Goal: Check status: Check status

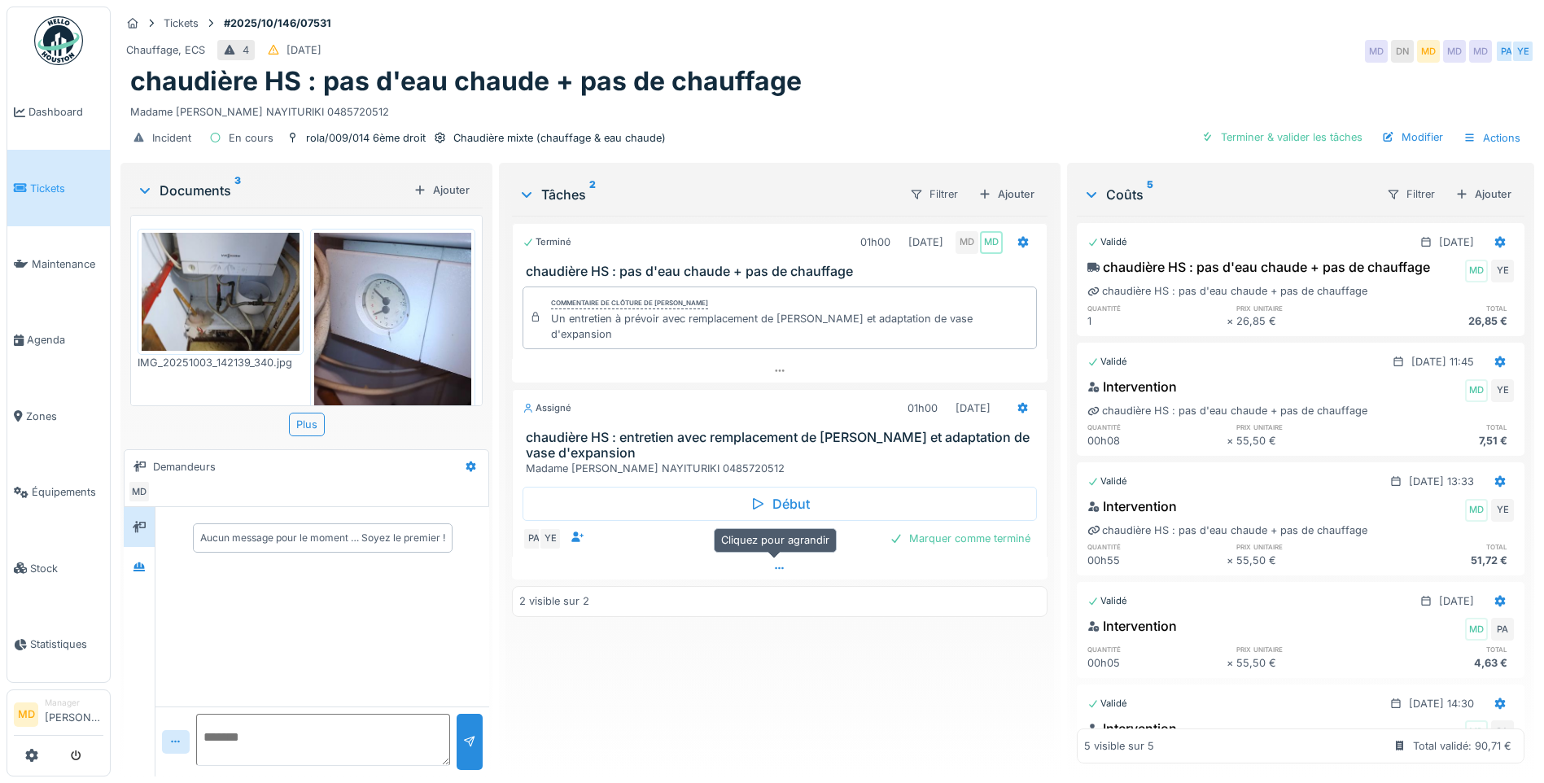
click at [765, 558] on div at bounding box center [779, 569] width 535 height 24
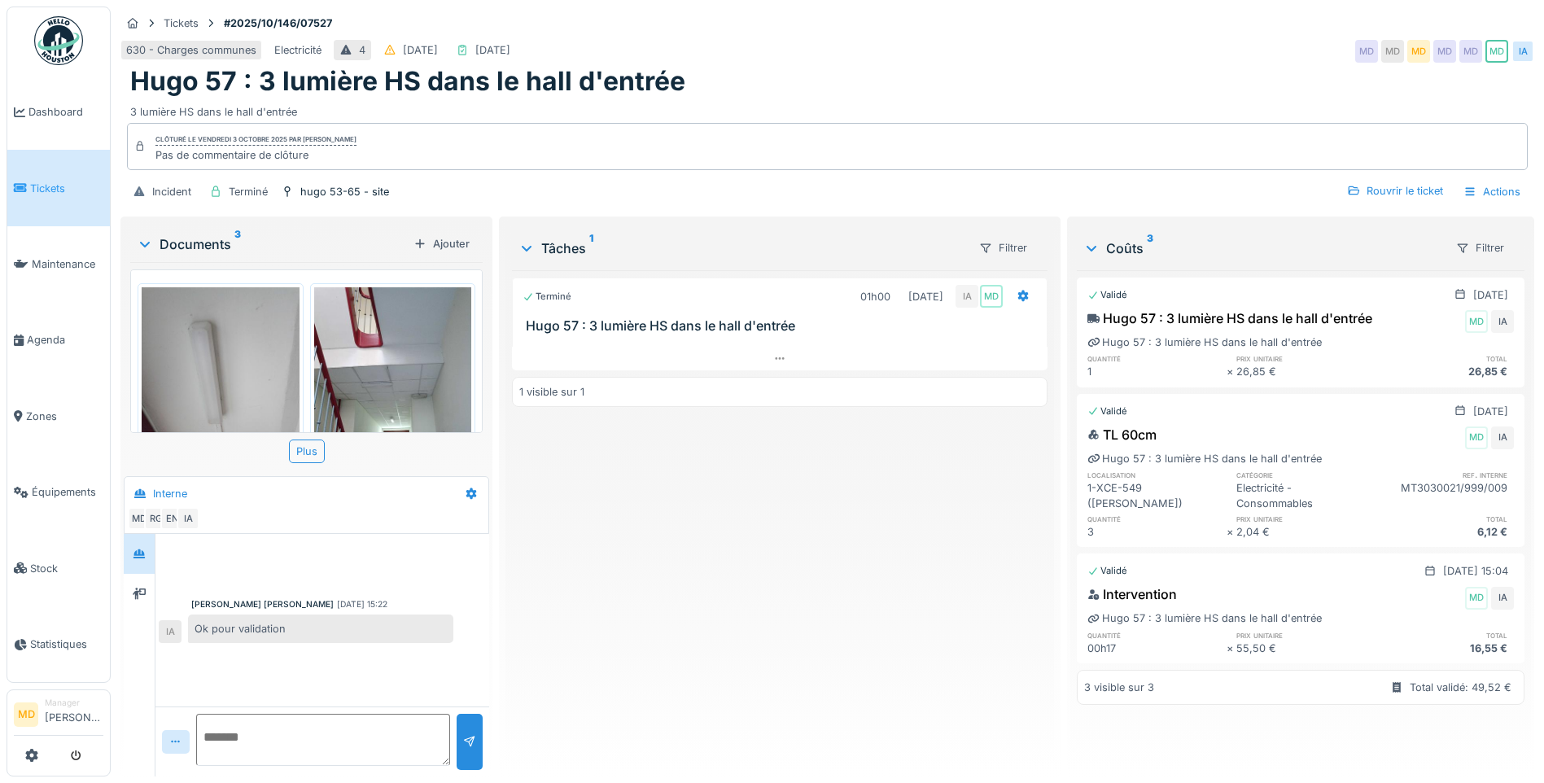
scroll to position [325, 0]
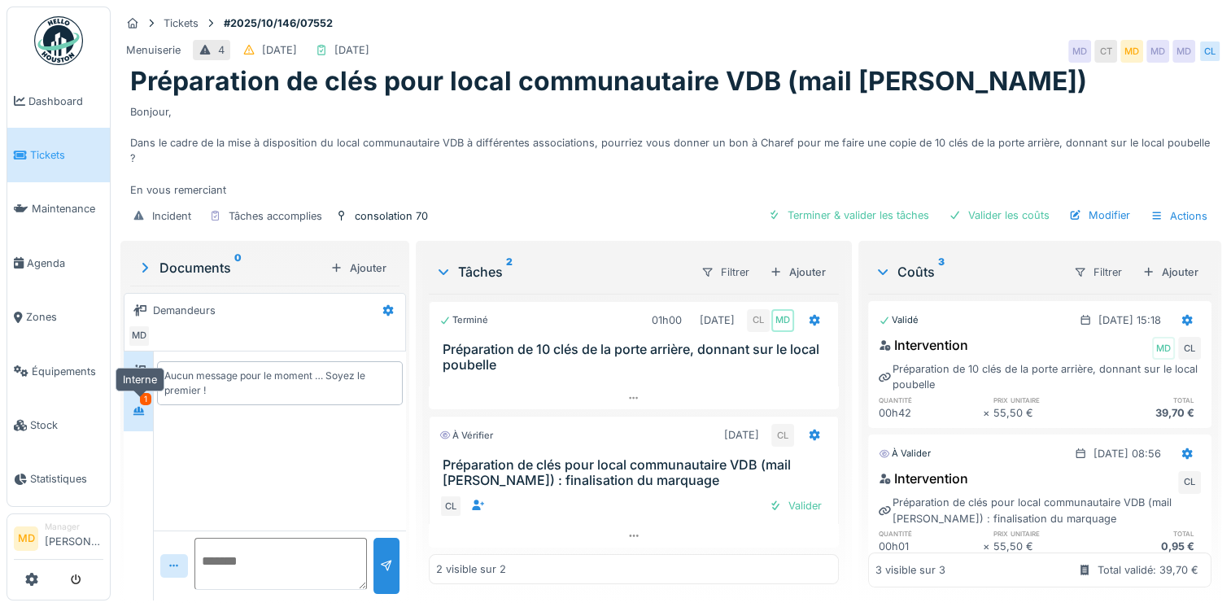
click at [140, 406] on icon at bounding box center [138, 410] width 11 height 9
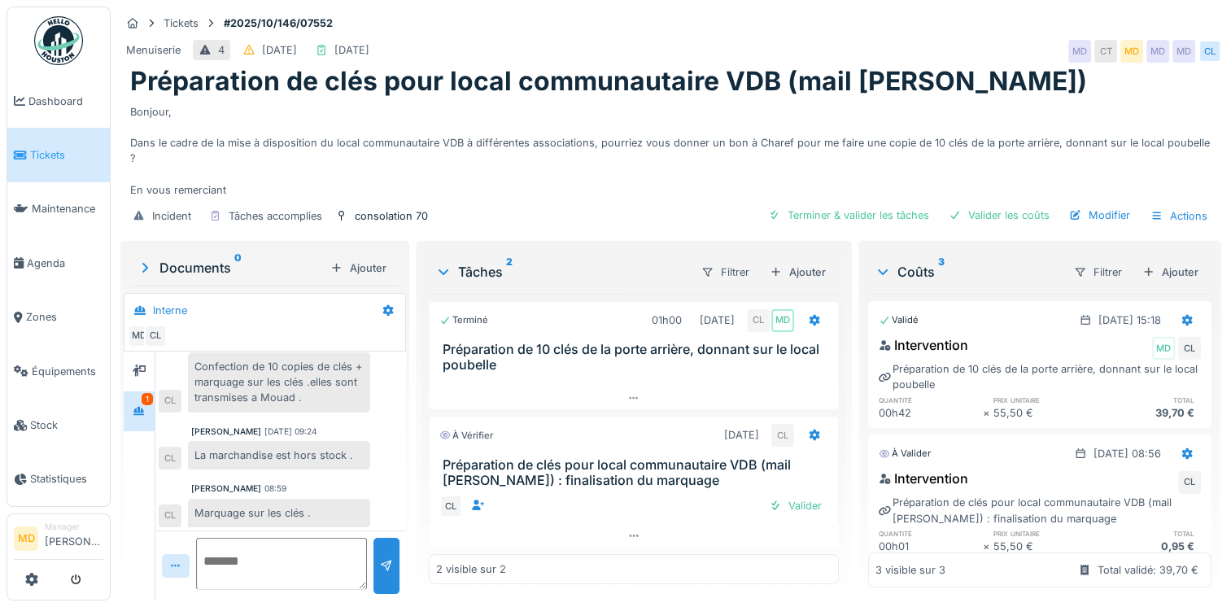
scroll to position [81, 0]
click at [804, 509] on div "Valider" at bounding box center [795, 506] width 66 height 22
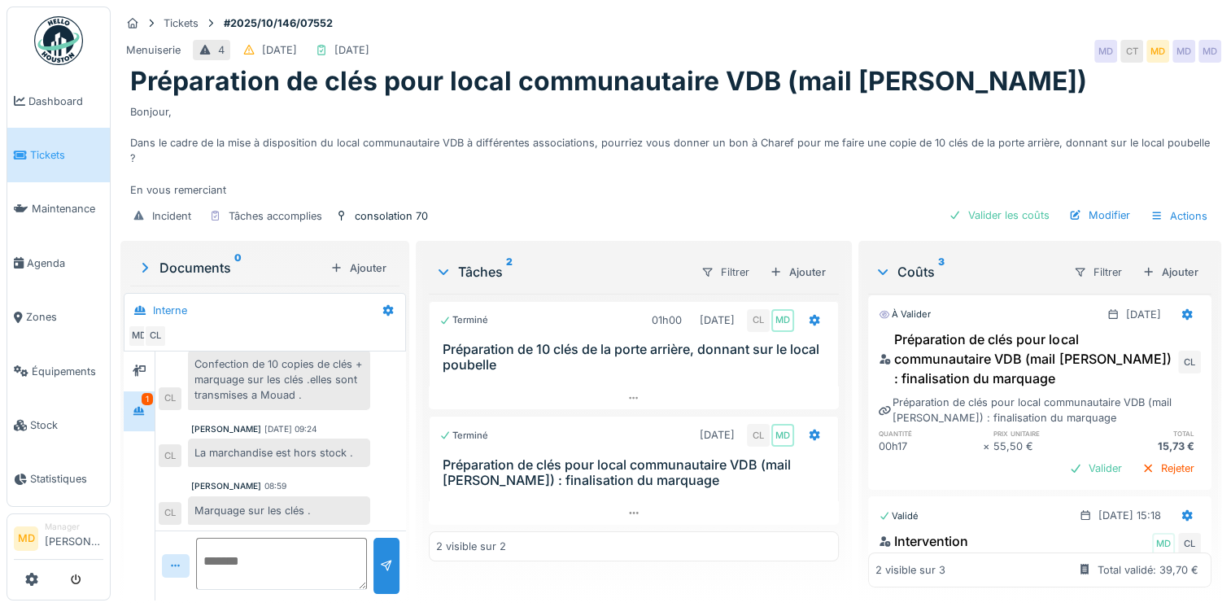
scroll to position [0, 0]
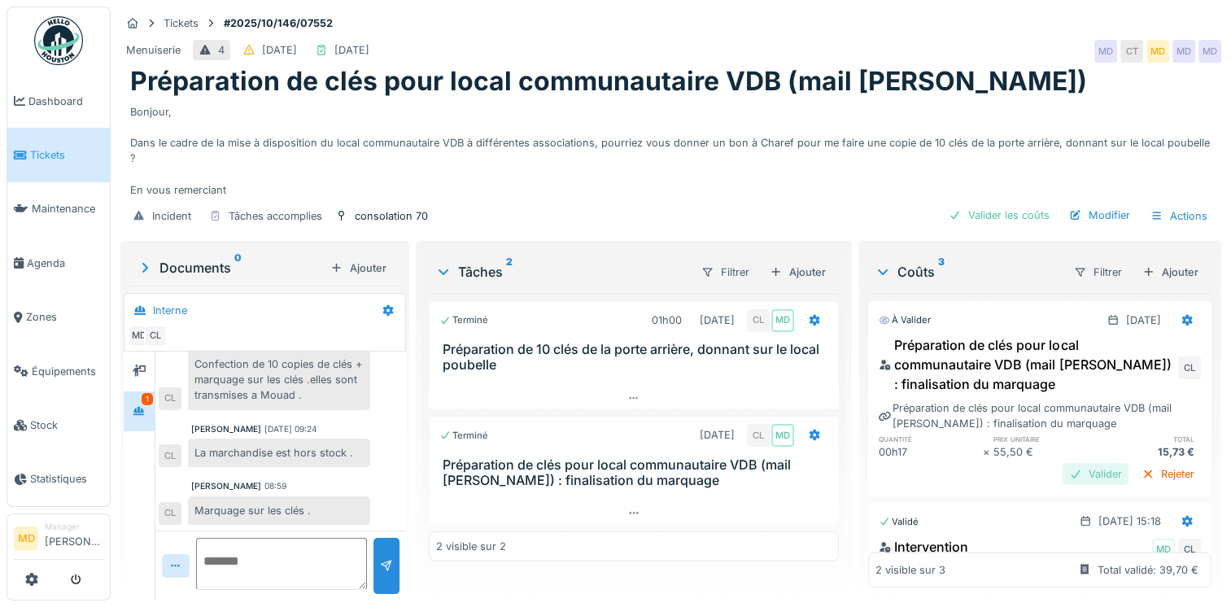
click at [1063, 463] on div "Valider" at bounding box center [1096, 474] width 66 height 22
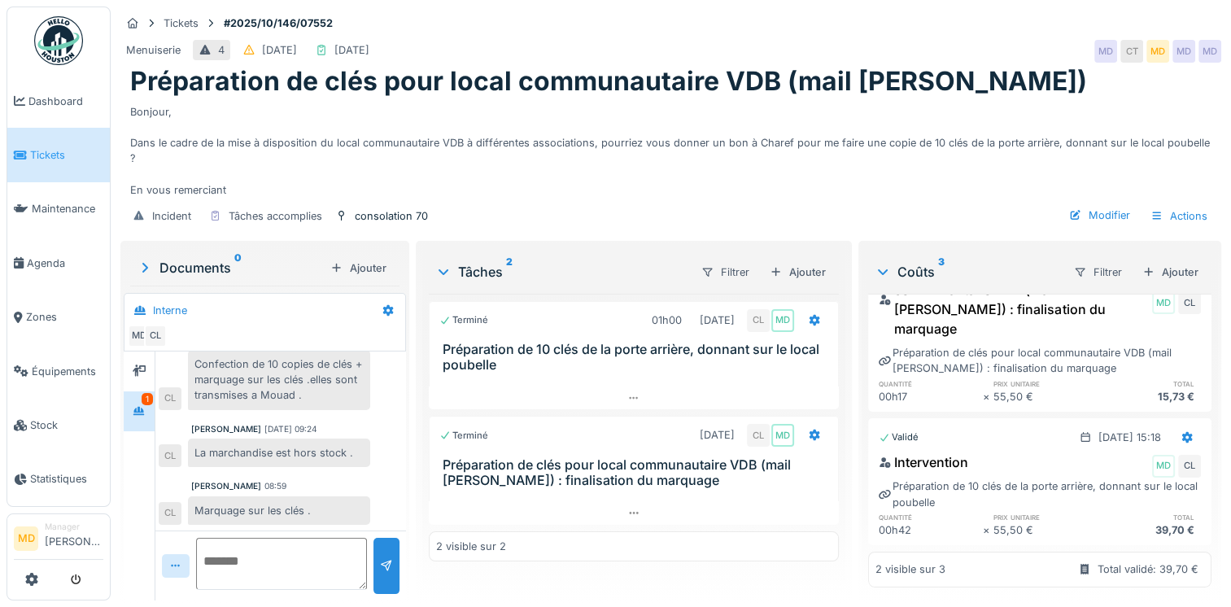
scroll to position [76, 0]
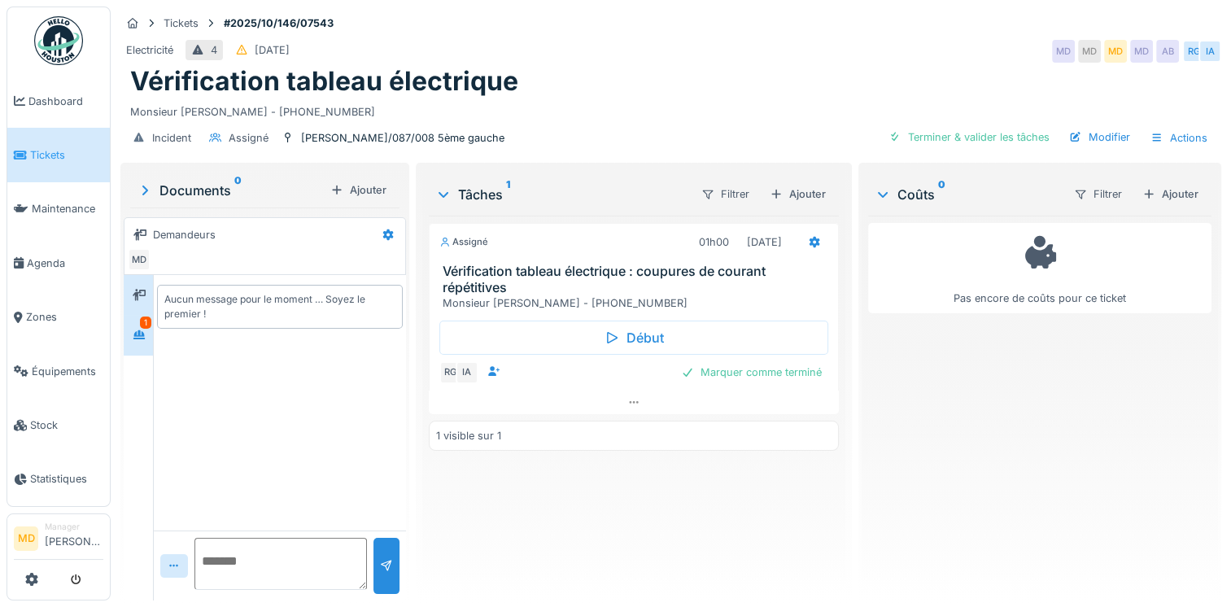
click at [133, 330] on icon at bounding box center [139, 335] width 13 height 11
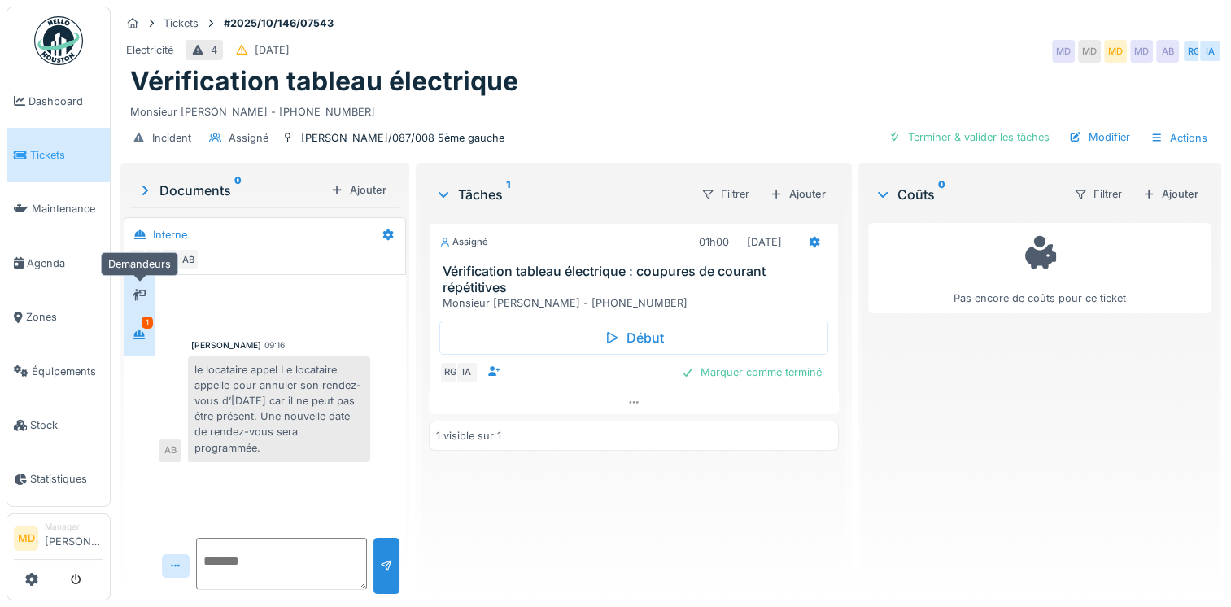
click at [137, 298] on icon at bounding box center [139, 294] width 13 height 11
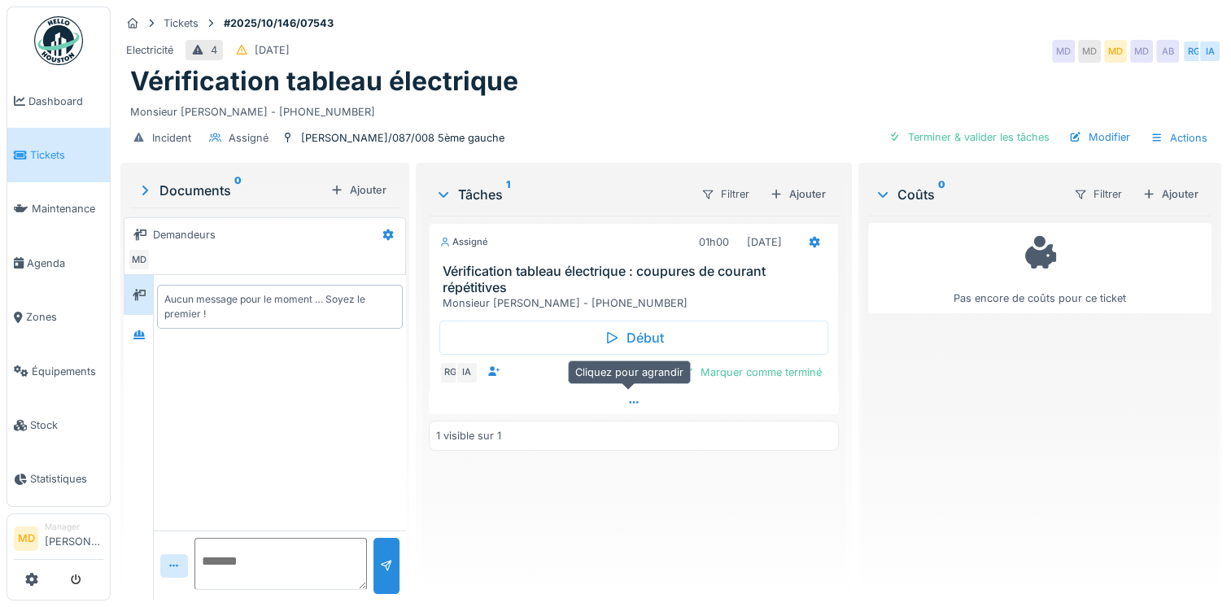
click at [627, 394] on div at bounding box center [634, 403] width 410 height 24
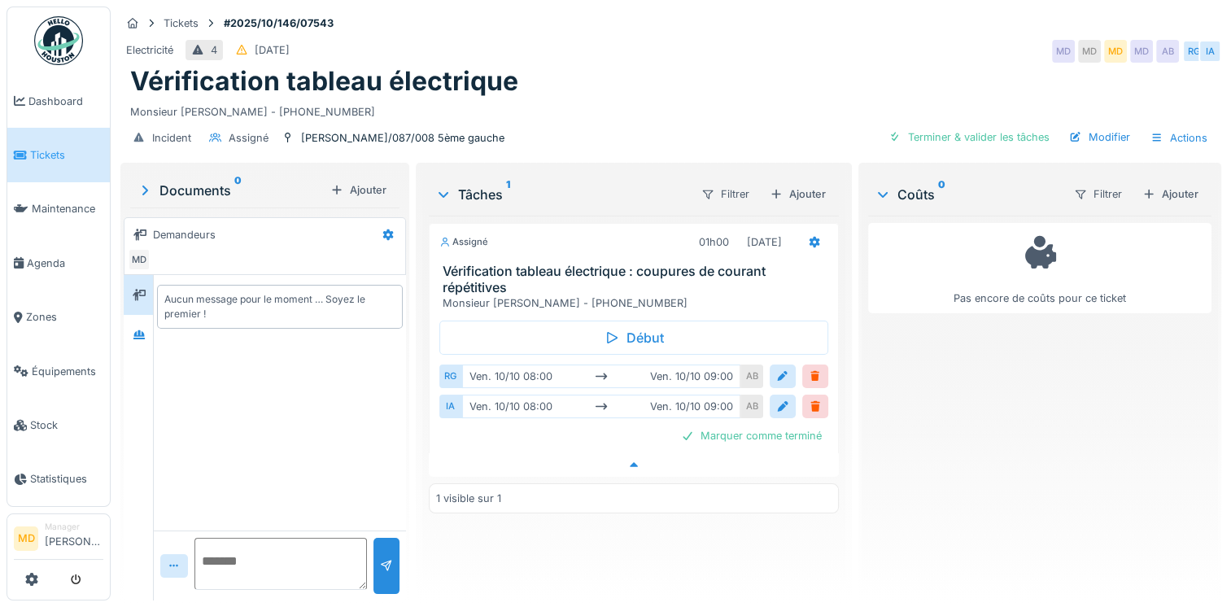
scroll to position [12, 0]
click at [149, 285] on div at bounding box center [139, 295] width 24 height 20
click at [130, 327] on div at bounding box center [139, 335] width 24 height 20
